Goal: Task Accomplishment & Management: Manage account settings

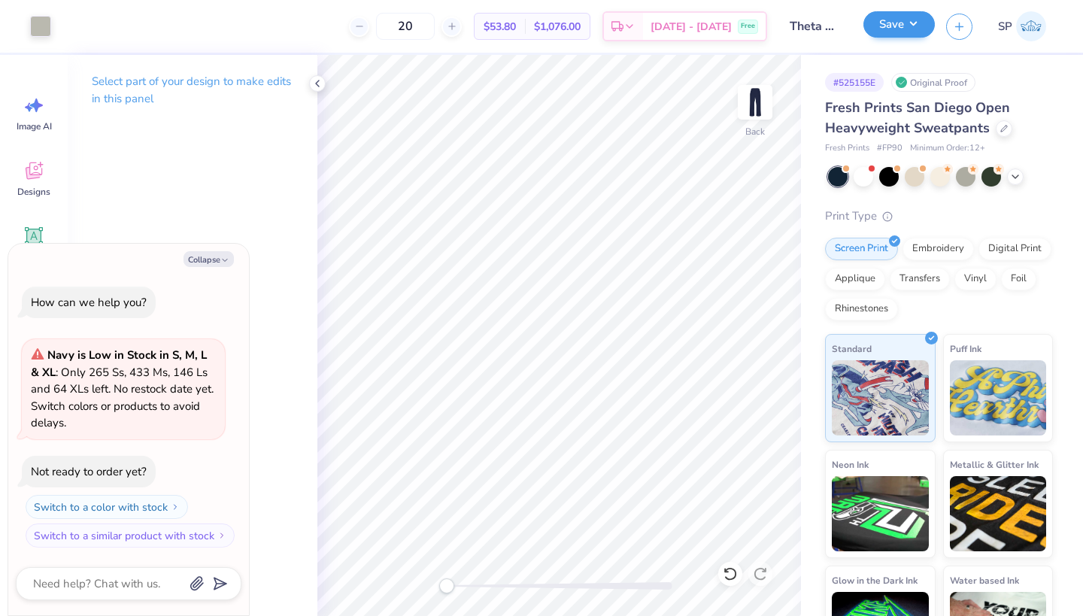
click at [898, 35] on button "Save" at bounding box center [899, 24] width 71 height 26
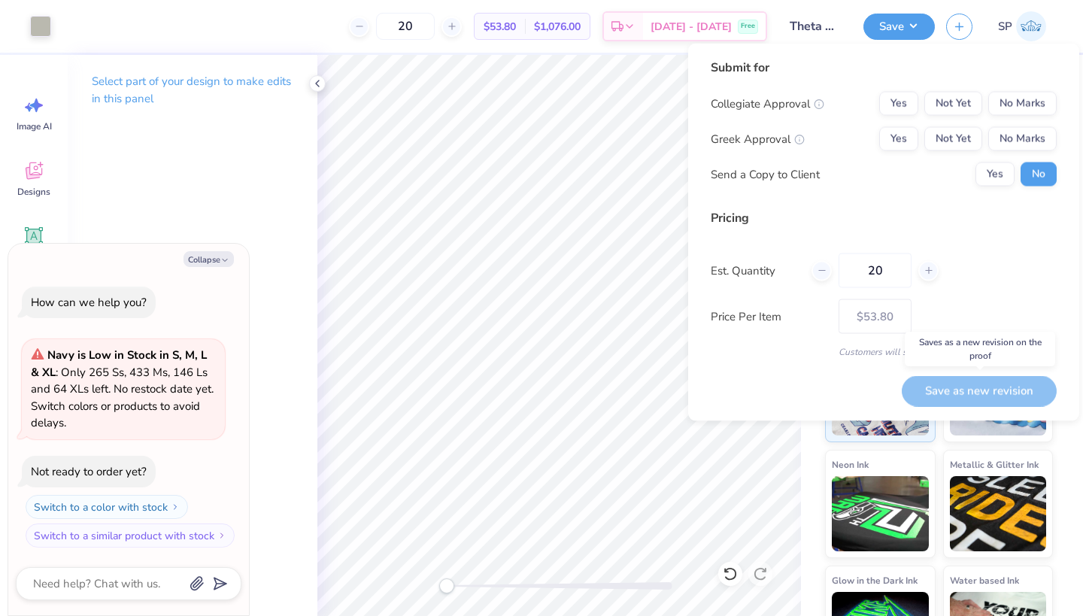
click at [964, 391] on div "Save as new revision" at bounding box center [979, 390] width 155 height 31
click at [955, 386] on div "Save as new revision" at bounding box center [979, 390] width 155 height 31
click at [952, 387] on div "Save as new revision" at bounding box center [979, 390] width 155 height 31
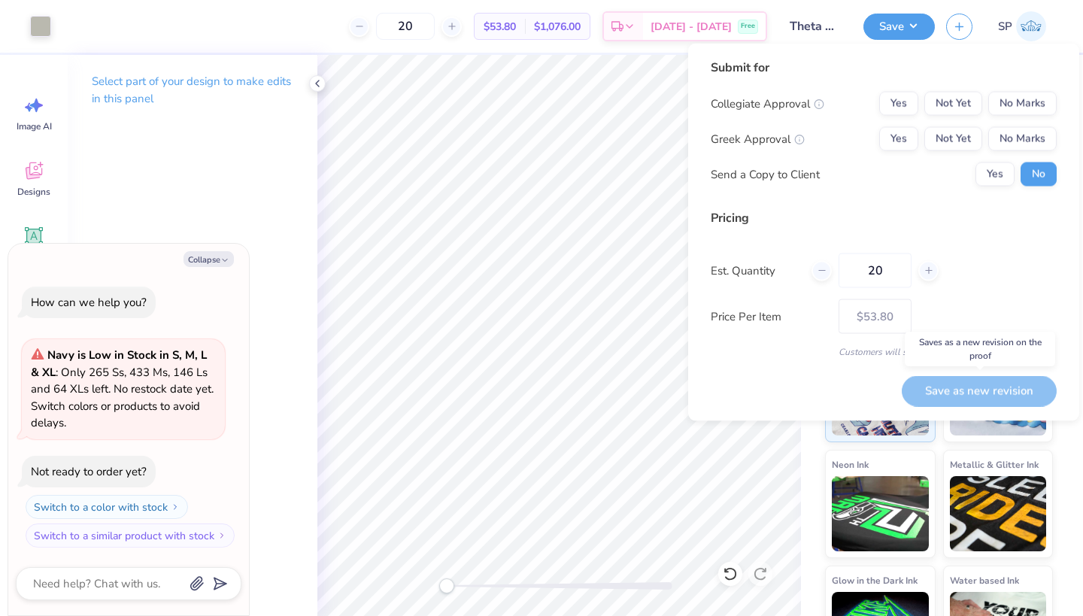
click at [952, 387] on div "Save as new revision" at bounding box center [979, 390] width 155 height 31
click at [920, 386] on div "Save as new revision" at bounding box center [979, 390] width 155 height 31
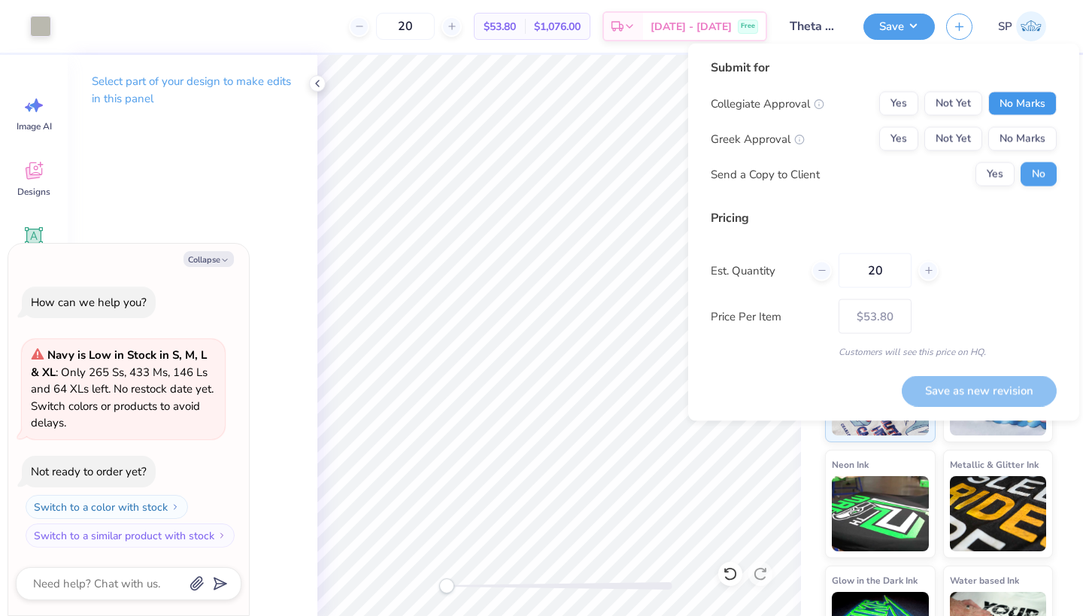
click at [1015, 105] on button "No Marks" at bounding box center [1022, 104] width 68 height 24
click at [949, 144] on button "Not Yet" at bounding box center [953, 139] width 58 height 24
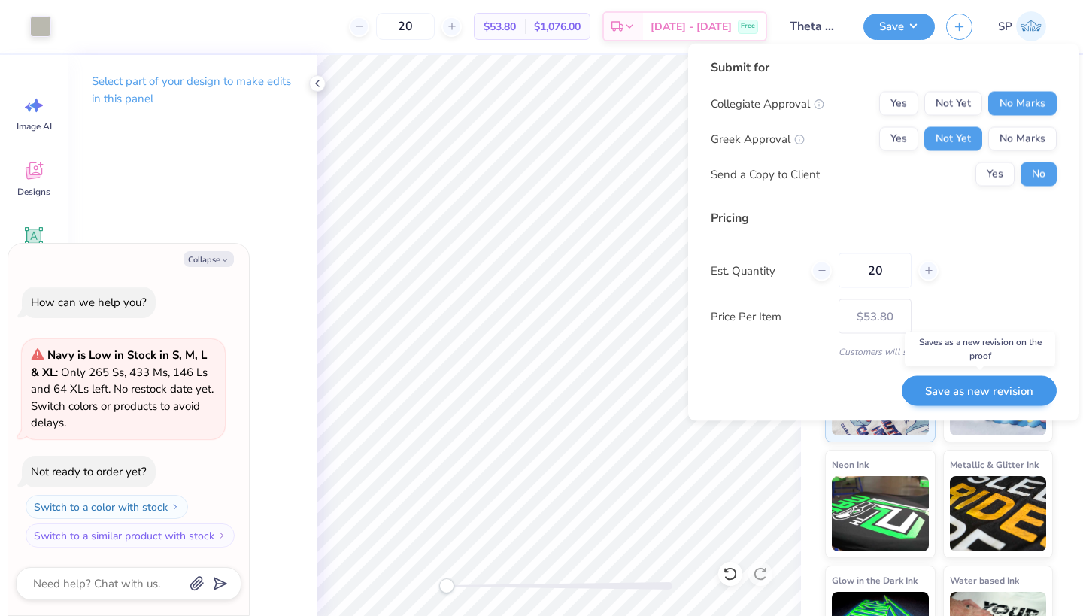
click at [987, 394] on button "Save as new revision" at bounding box center [979, 390] width 155 height 31
type textarea "x"
type input "– –"
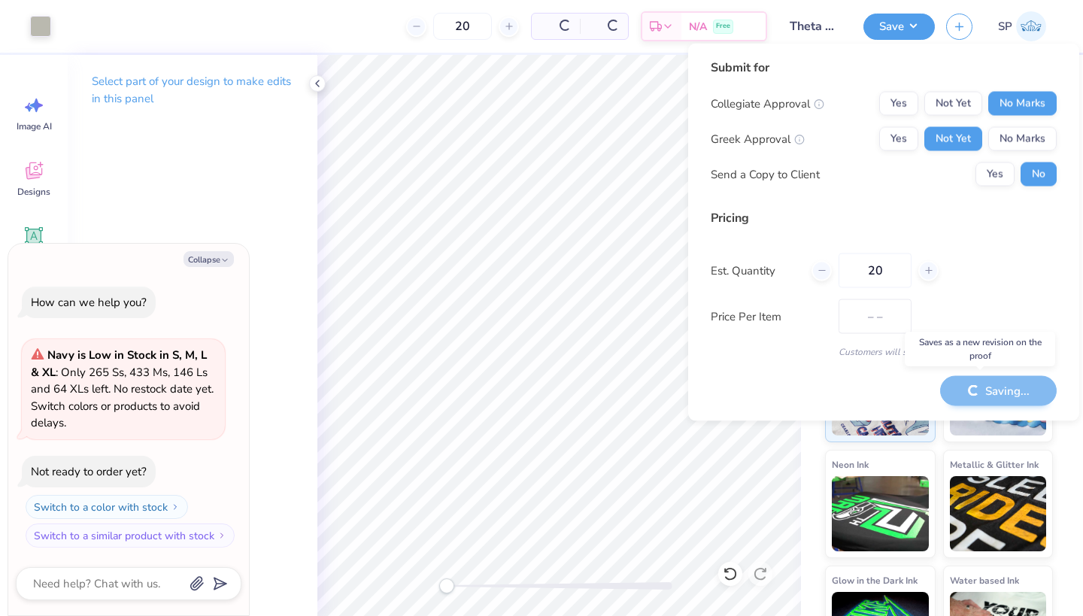
type textarea "x"
type input "$53.80"
type textarea "x"
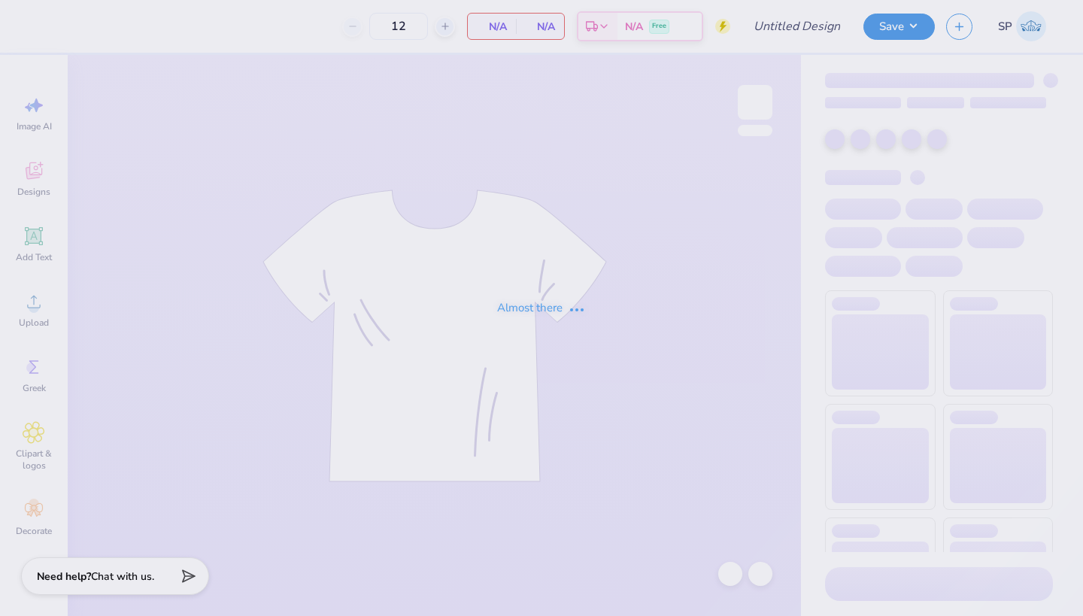
type input "Theta Phi Sweatsuit Sweatshirt F25#1"
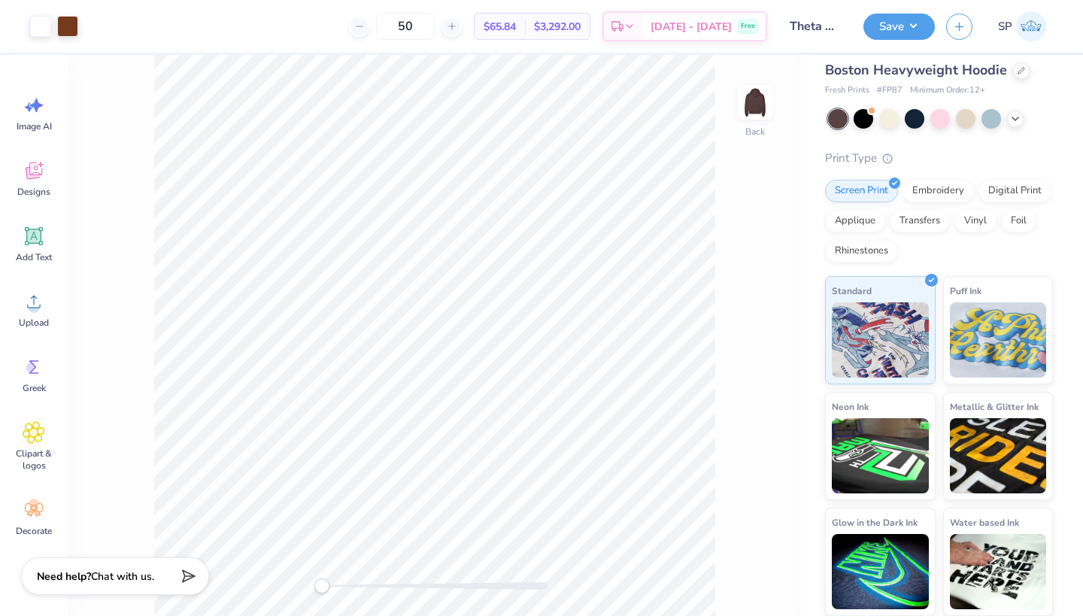
scroll to position [37, 0]
click at [435, 29] on input "50" at bounding box center [405, 26] width 59 height 27
type input "20"
